Goal: Information Seeking & Learning: Learn about a topic

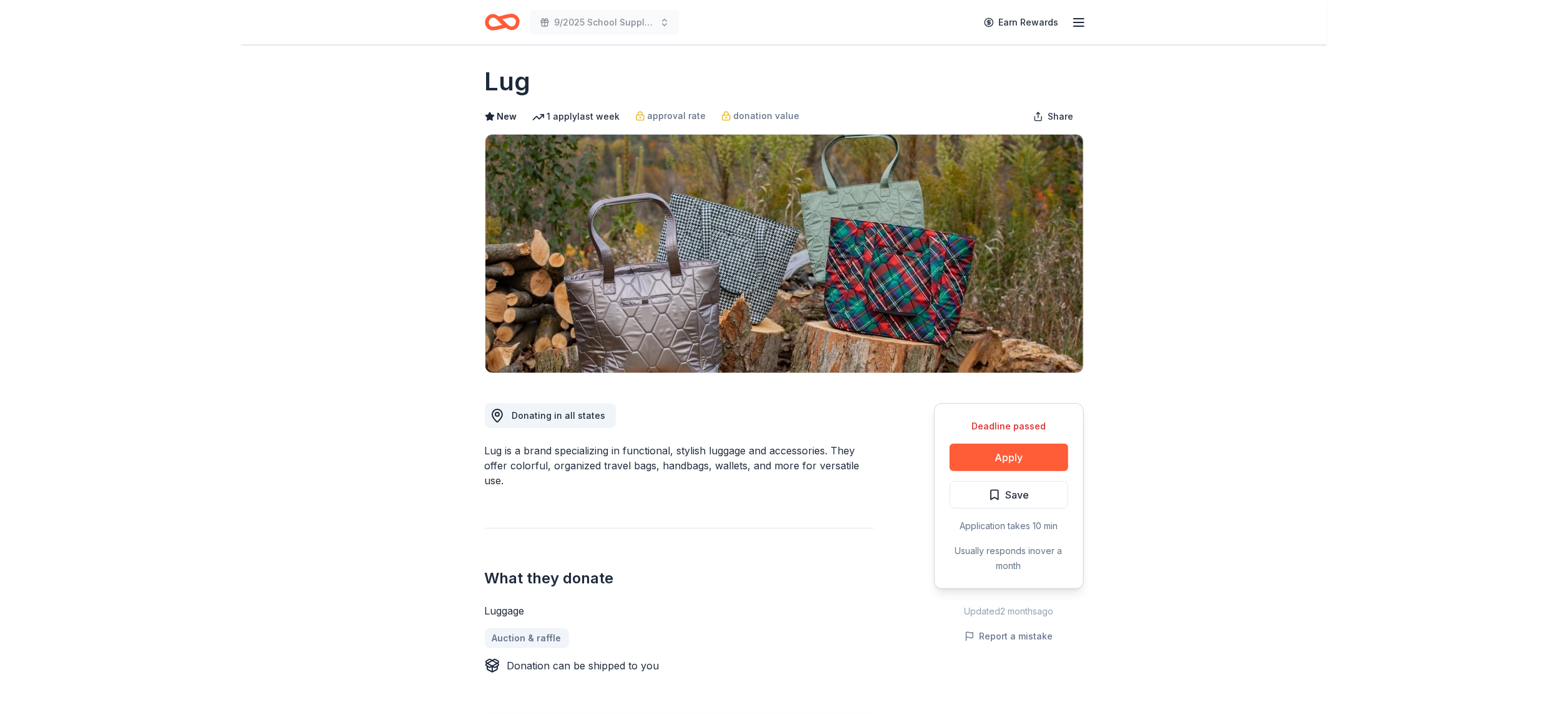
scroll to position [5, 0]
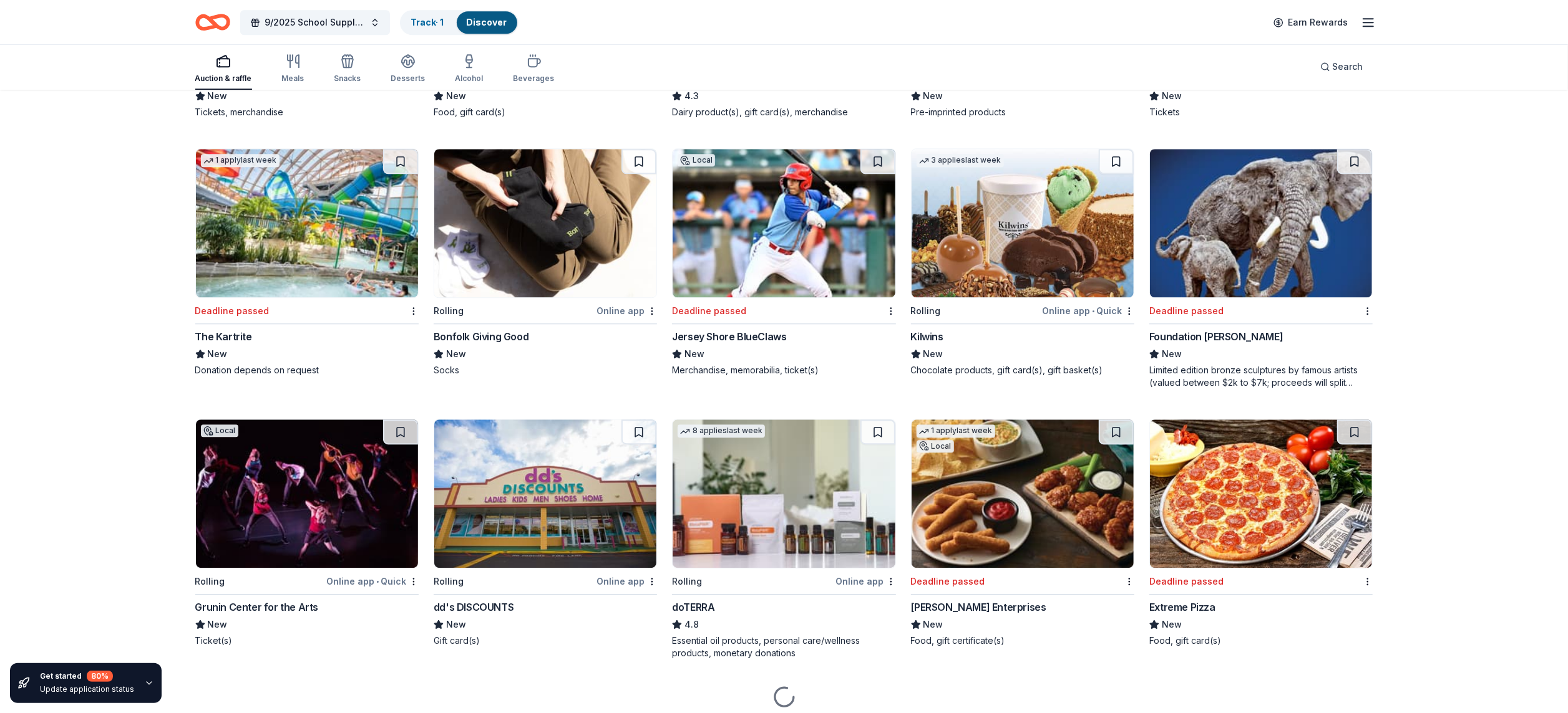
scroll to position [3280, 0]
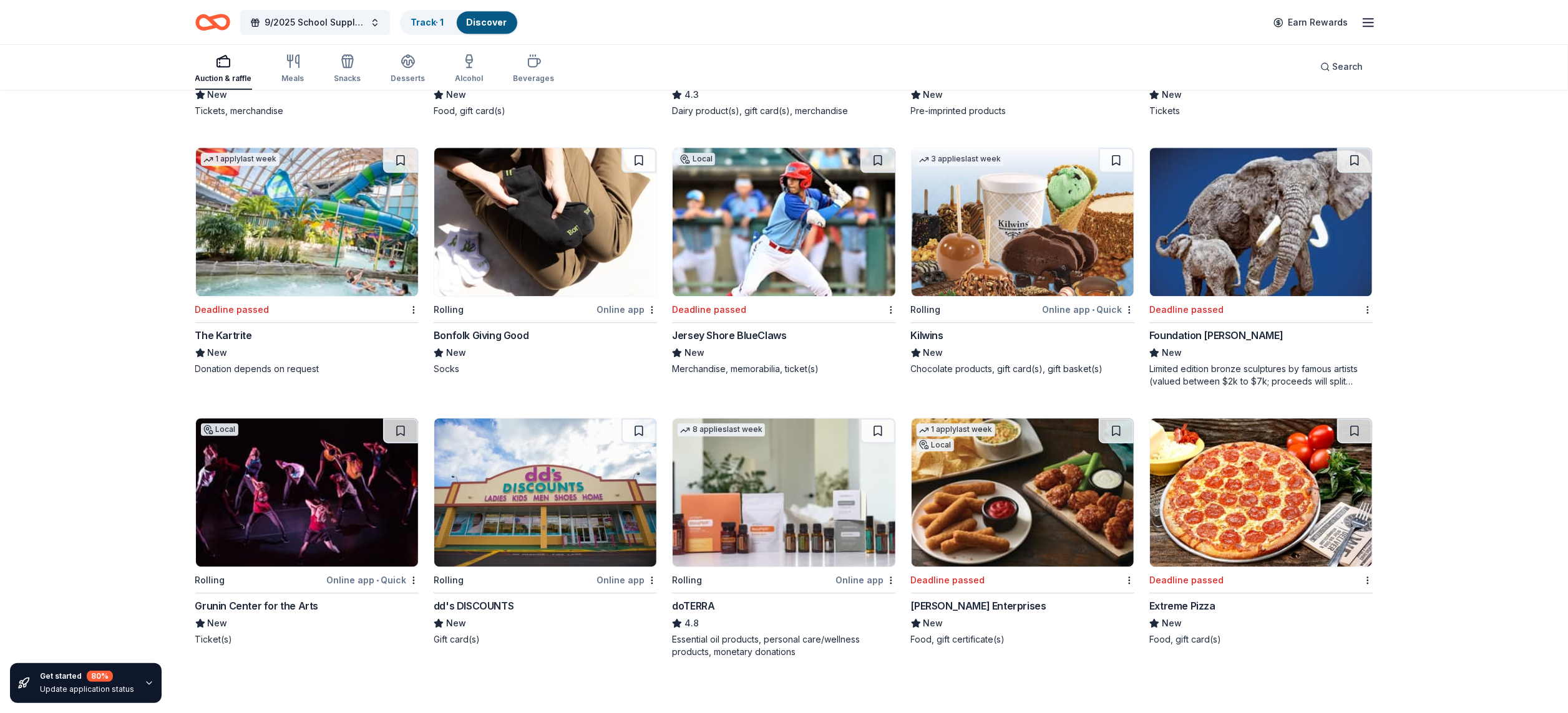
click at [1219, 317] on div "Deadline passed" at bounding box center [1253, 310] width 208 height 16
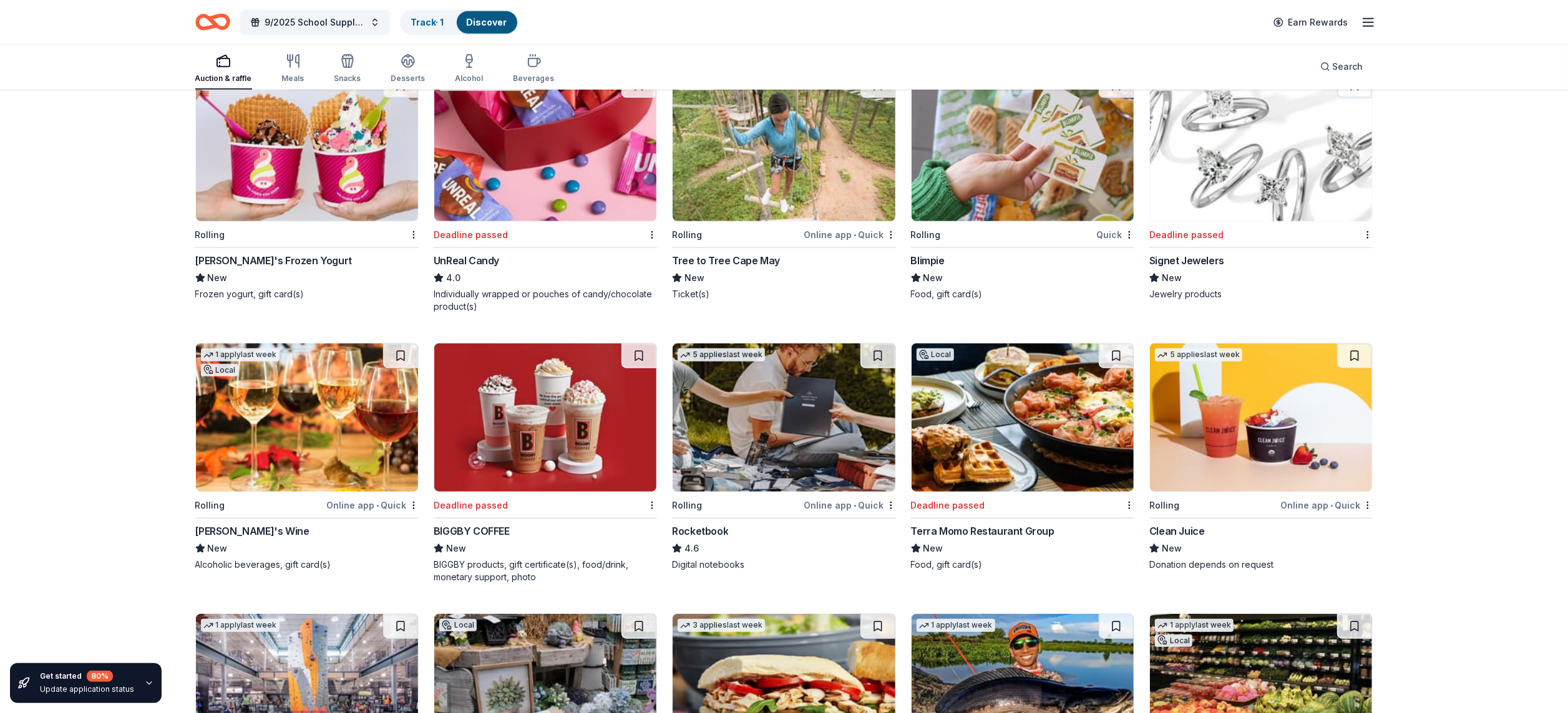
scroll to position [5755, 0]
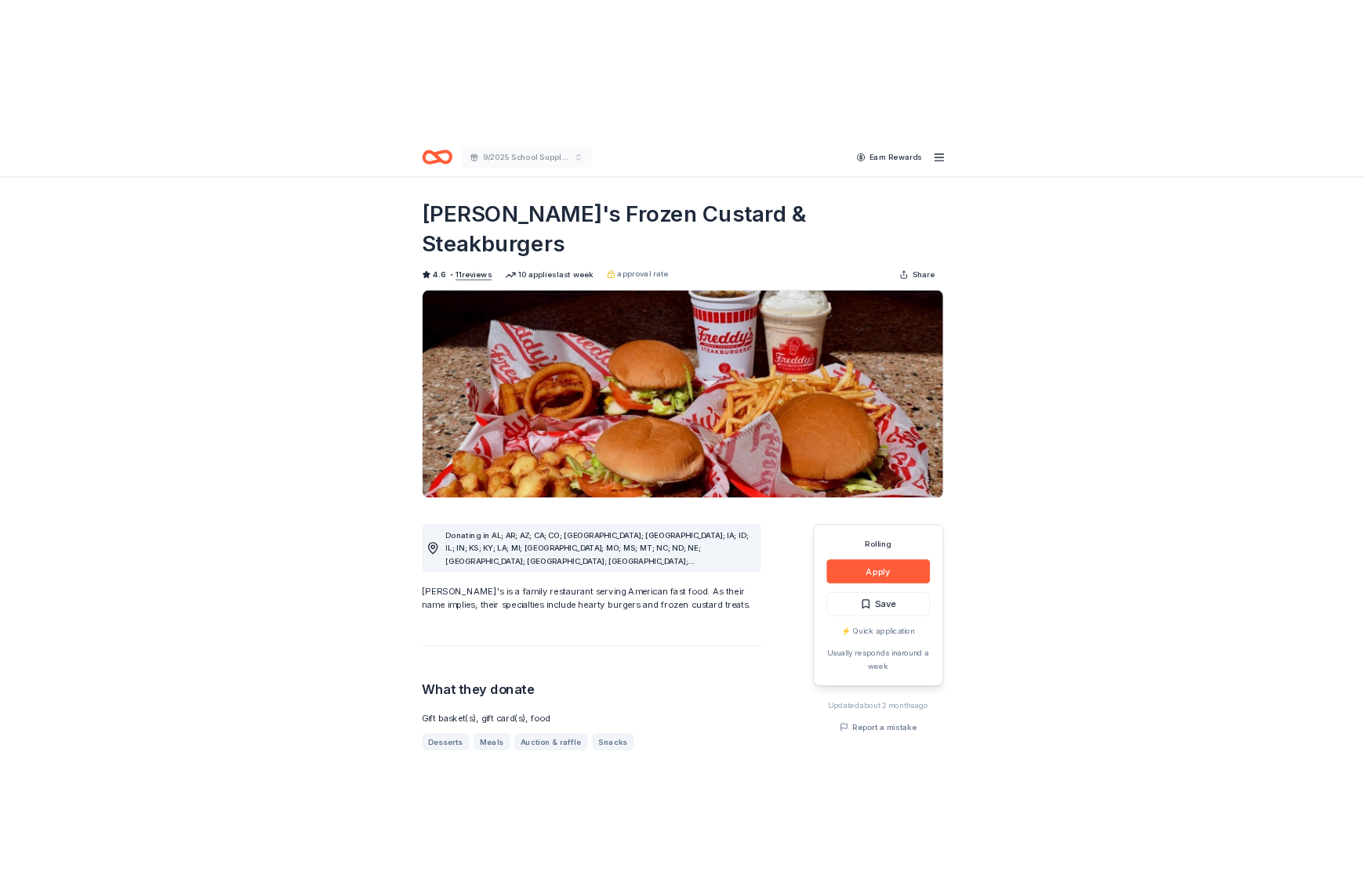
scroll to position [60, 0]
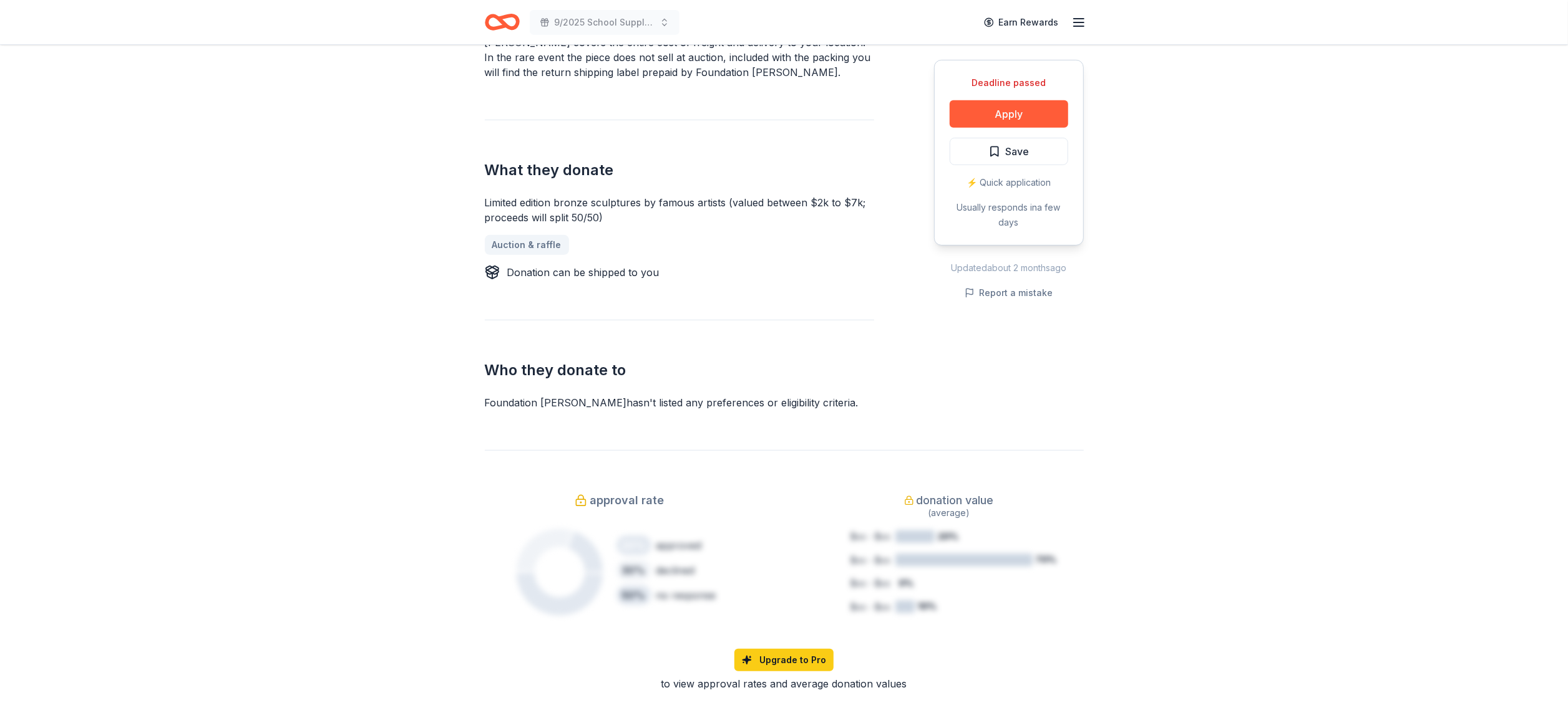
scroll to position [535, 0]
